Goal: Task Accomplishment & Management: Manage account settings

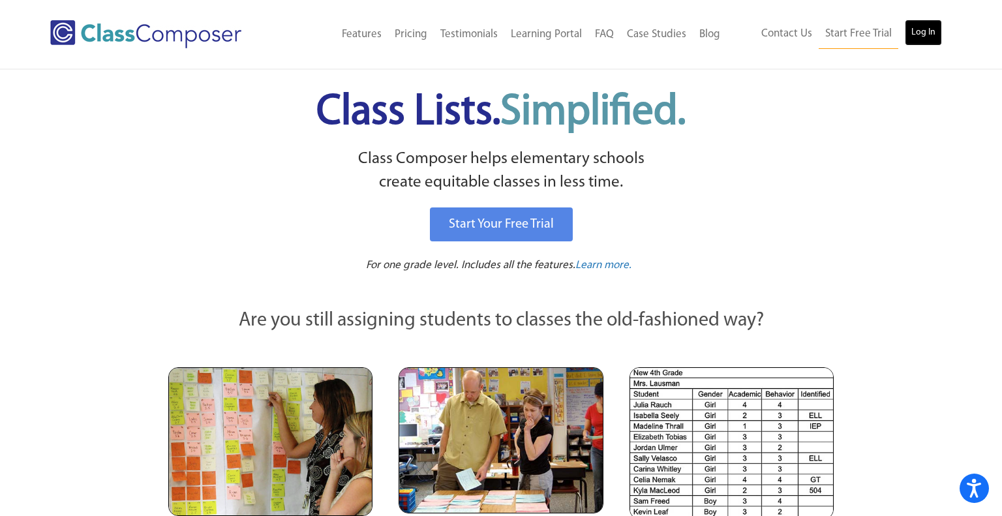
click at [918, 31] on link "Log In" at bounding box center [923, 33] width 37 height 26
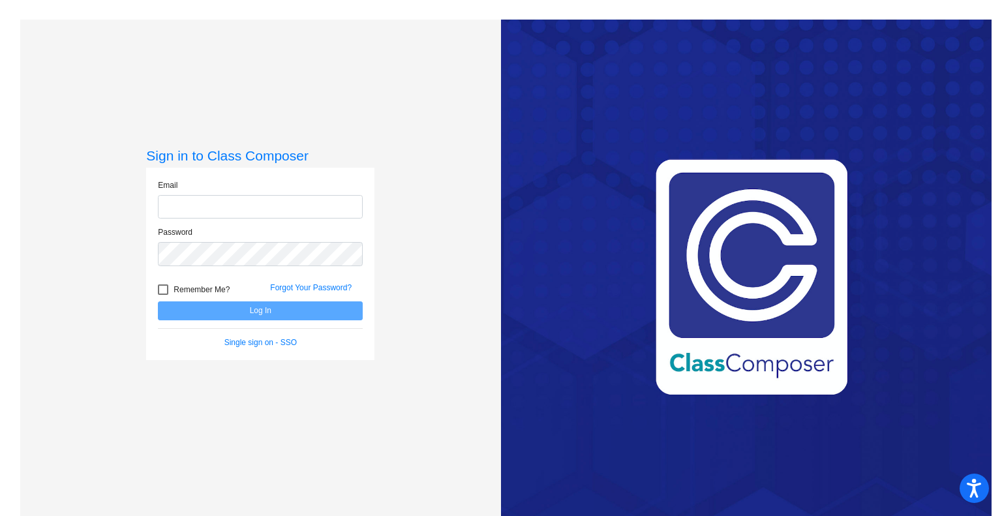
type input "millers@peabody.k12.ma.us"
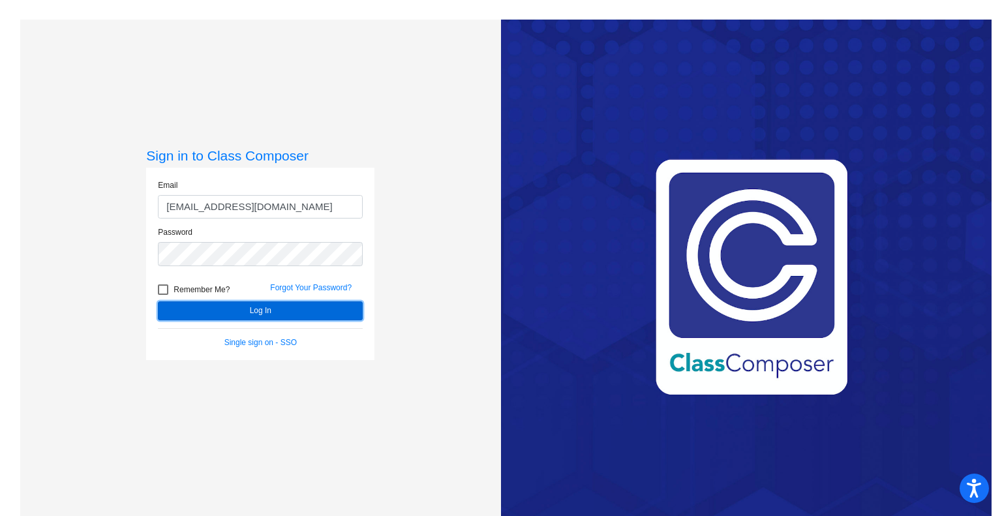
click at [286, 312] on button "Log In" at bounding box center [260, 310] width 205 height 19
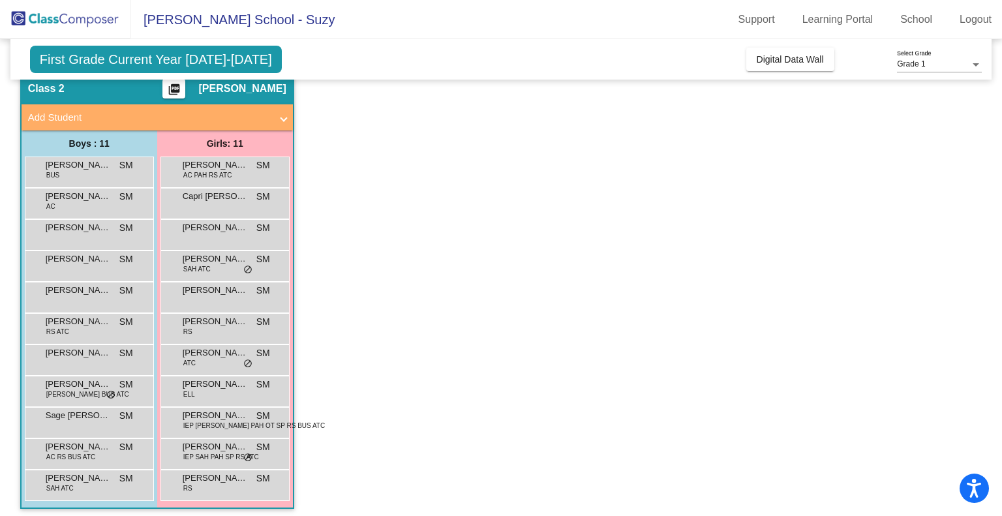
scroll to position [57, 0]
